Goal: Transaction & Acquisition: Book appointment/travel/reservation

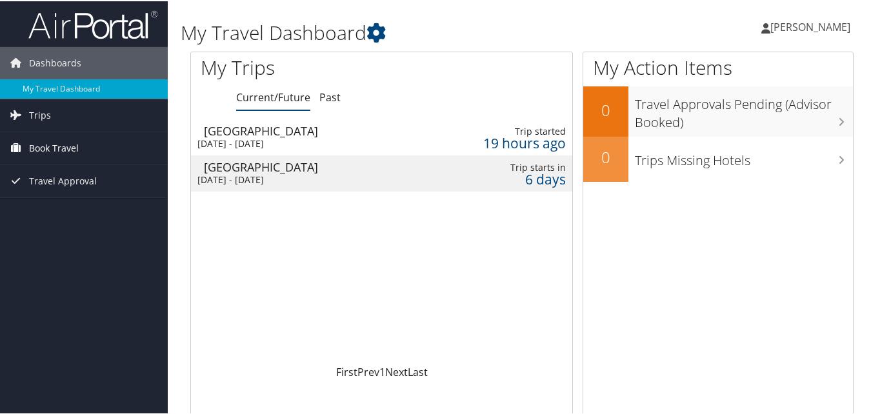
click at [57, 145] on span "Book Travel" at bounding box center [54, 147] width 50 height 32
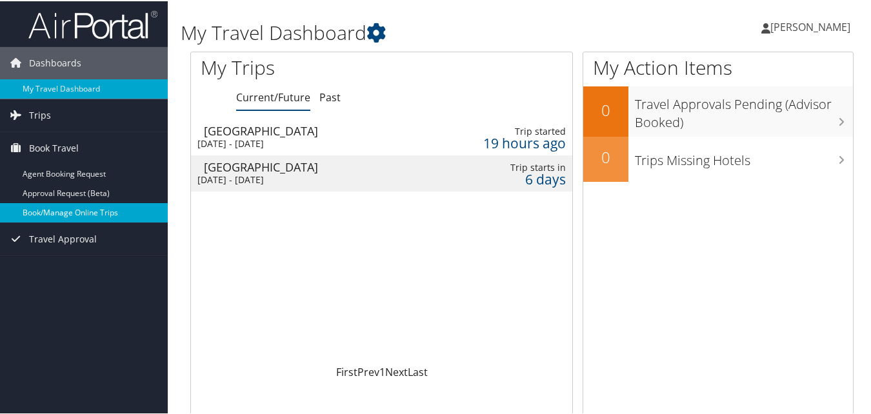
click at [63, 206] on link "Book/Manage Online Trips" at bounding box center [84, 211] width 168 height 19
